Goal: Transaction & Acquisition: Purchase product/service

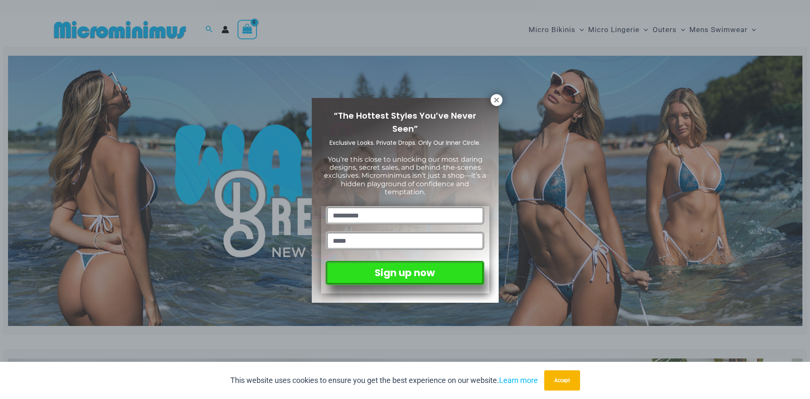
click at [486, 93] on div "“The Hottest Styles You’ve Never Seen” Exclusive Looks. Private Drops. Only Our…" at bounding box center [405, 199] width 810 height 399
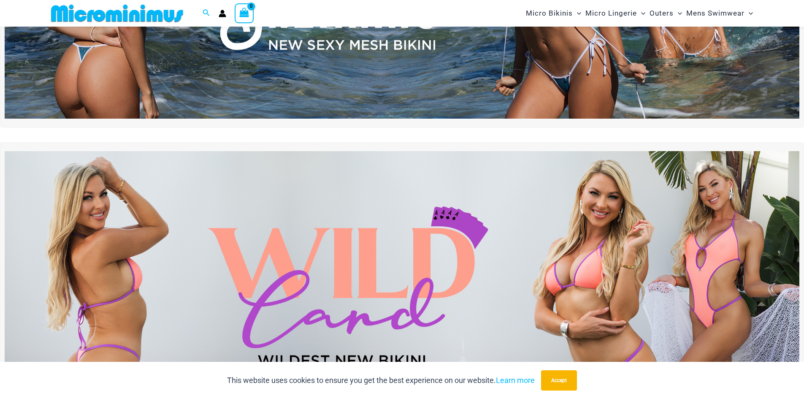
scroll to position [77, 0]
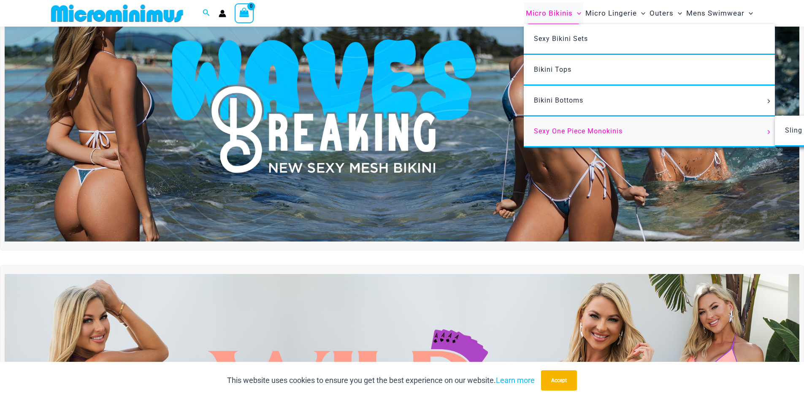
click at [535, 127] on span "Sexy One Piece Monokinis" at bounding box center [578, 131] width 89 height 8
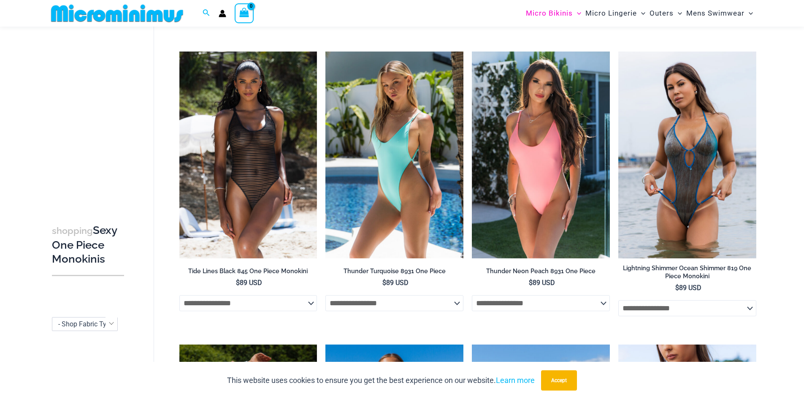
scroll to position [1217, 0]
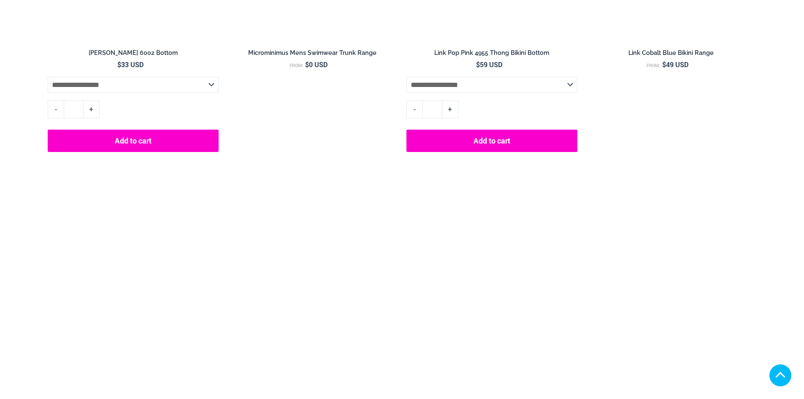
scroll to position [2445, 0]
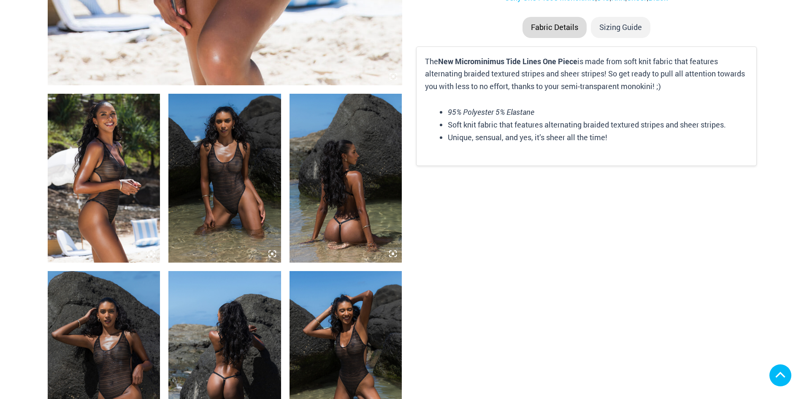
scroll to position [464, 0]
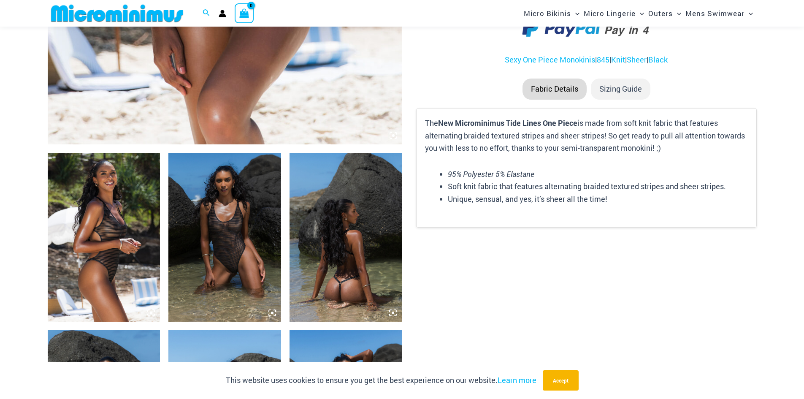
click at [246, 200] on img at bounding box center [224, 237] width 113 height 169
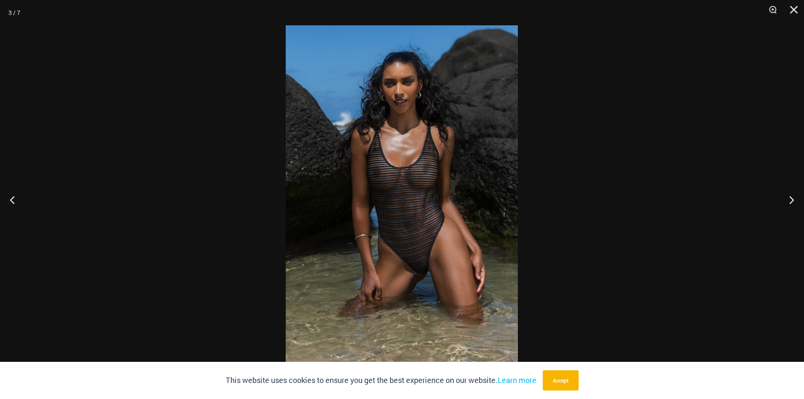
click at [453, 309] on img at bounding box center [402, 199] width 232 height 348
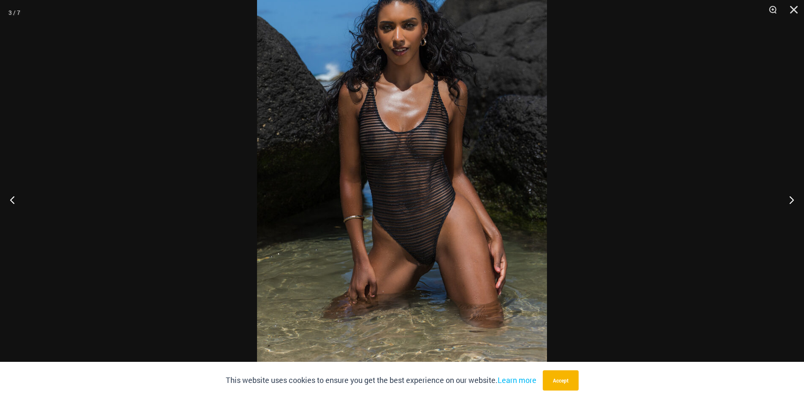
click at [454, 274] on img at bounding box center [402, 172] width 290 height 435
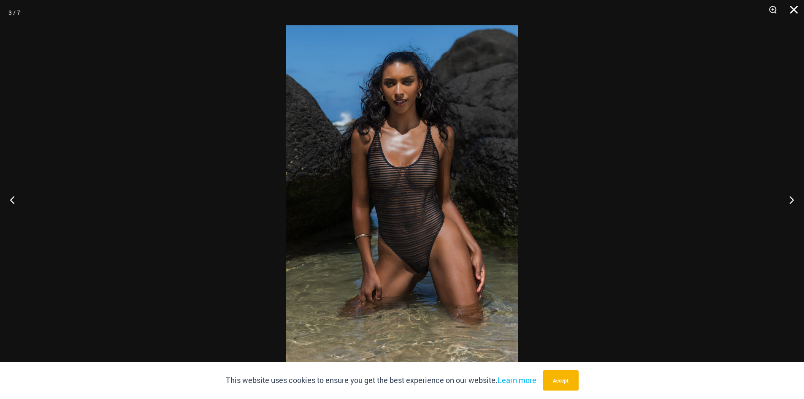
click at [798, 16] on button "Close" at bounding box center [790, 12] width 21 height 25
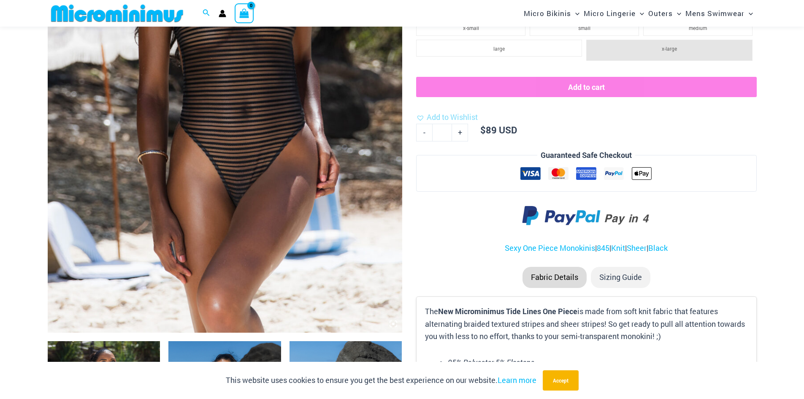
scroll to position [279, 0]
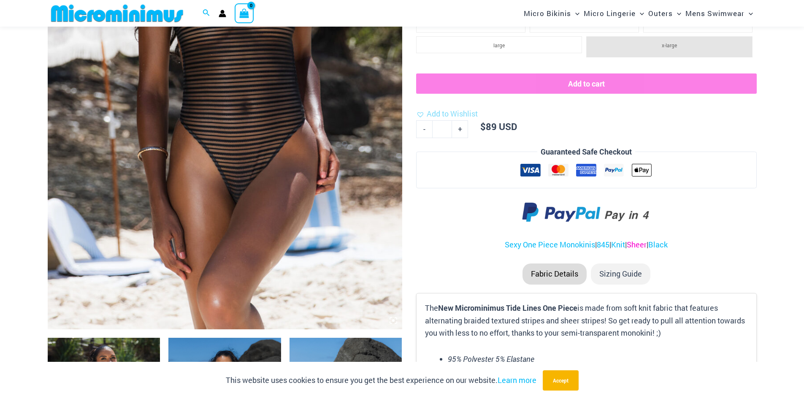
click at [639, 249] on link "Sheer" at bounding box center [637, 244] width 20 height 10
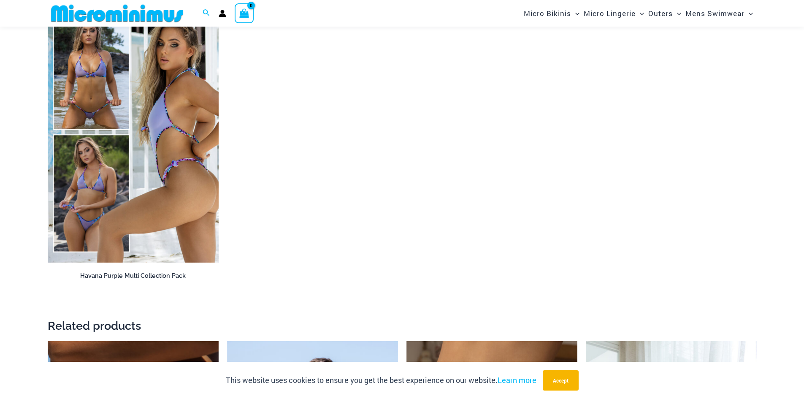
scroll to position [2014, 0]
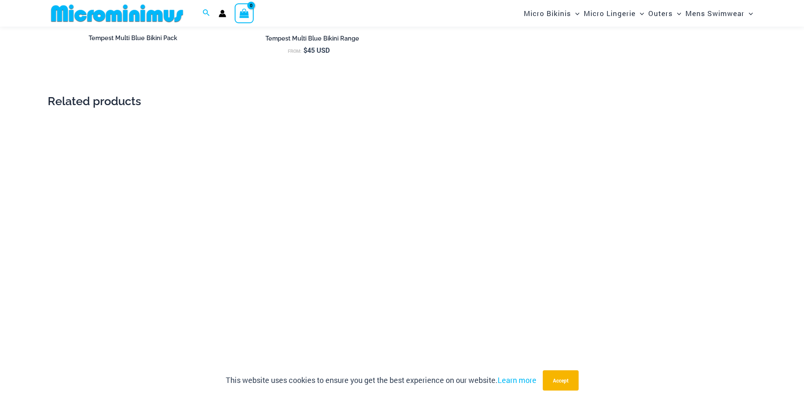
scroll to position [1214, 0]
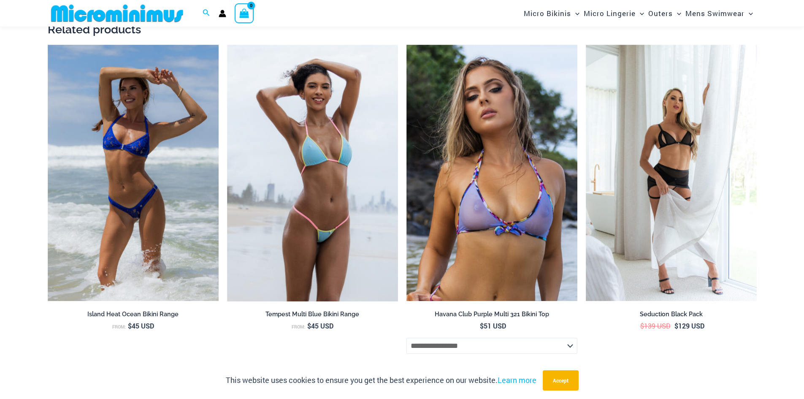
scroll to position [1342, 0]
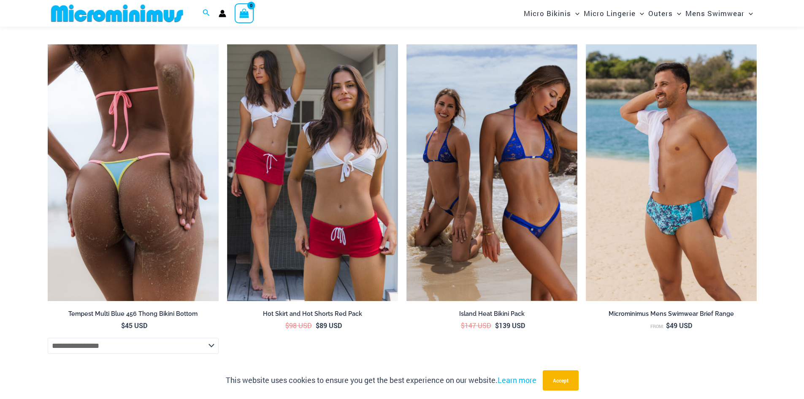
click at [130, 157] on img at bounding box center [133, 172] width 171 height 257
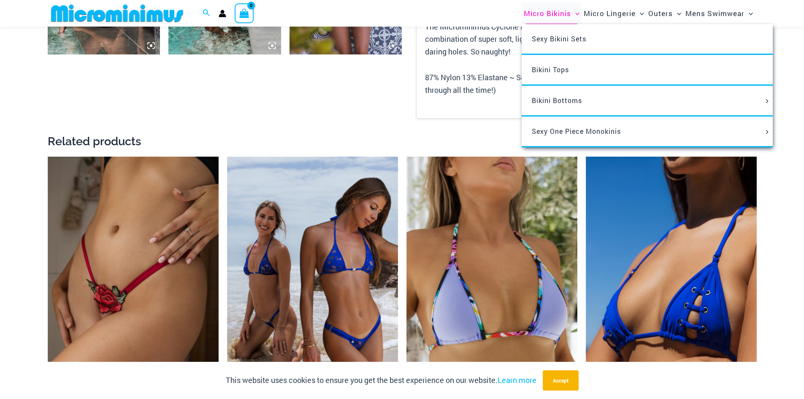
scroll to position [921, 0]
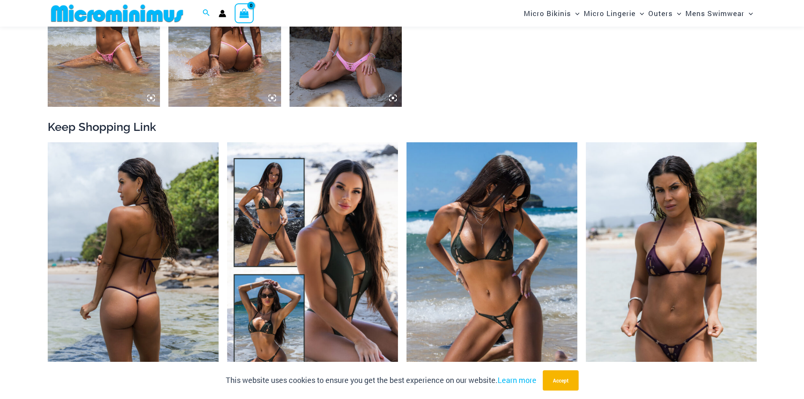
scroll to position [970, 0]
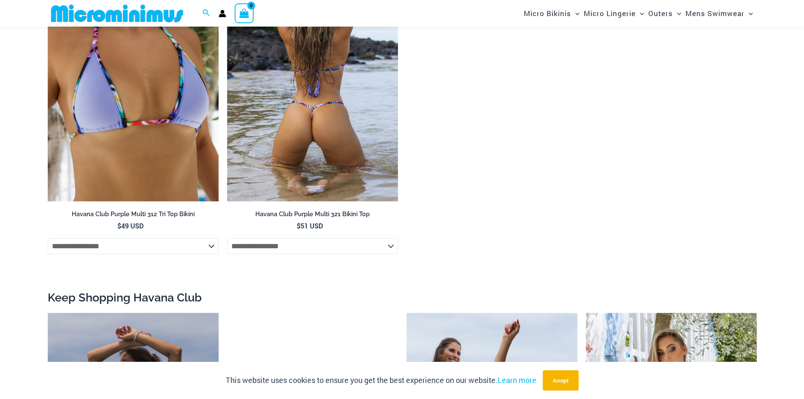
scroll to position [1005, 0]
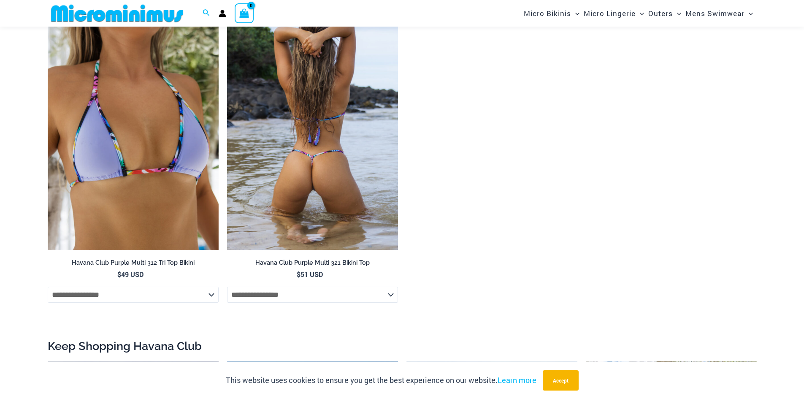
click at [303, 157] on img at bounding box center [312, 121] width 171 height 257
